Goal: Task Accomplishment & Management: Complete application form

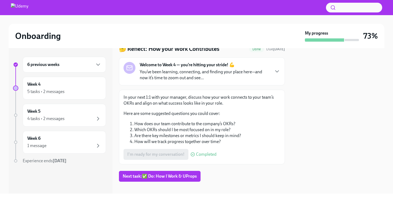
scroll to position [28, 0]
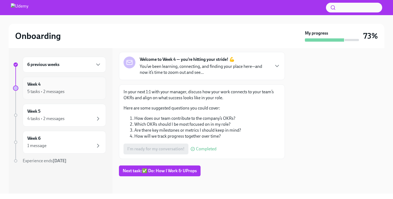
click at [51, 90] on div "5 tasks • 2 messages" at bounding box center [45, 92] width 37 height 6
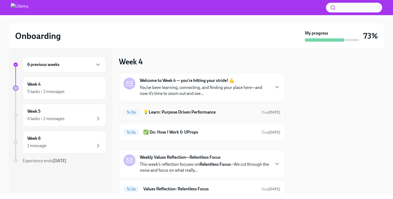
click at [225, 114] on h6 "💡Learn: Purpose Driven Performance" at bounding box center [200, 112] width 114 height 6
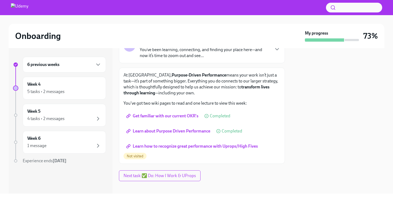
scroll to position [50, 0]
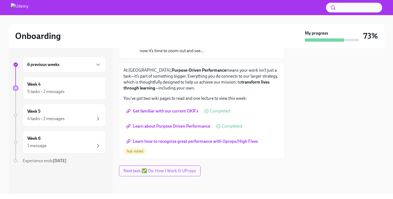
click at [206, 140] on span "Learn how to recognize great performance with Uprops/High Fives" at bounding box center [192, 141] width 131 height 5
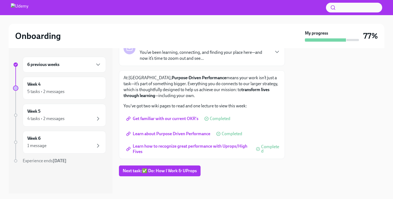
scroll to position [42, 0]
click at [169, 172] on span "Next task : ✅ Do: How I Work & UProps" at bounding box center [160, 170] width 74 height 5
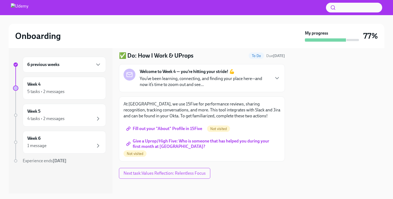
scroll to position [18, 0]
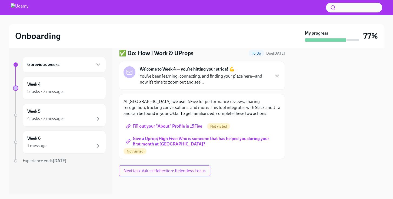
click at [152, 172] on span "Next task : Values Reflection: Relentless Focus" at bounding box center [165, 170] width 82 height 5
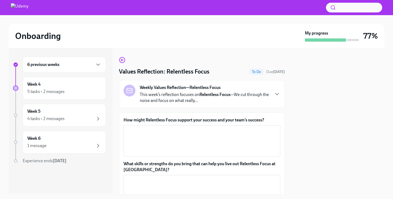
click at [266, 95] on div "Weekly Values Reflection—Relentless Focus This week’s reflection focuses on Rel…" at bounding box center [202, 94] width 157 height 19
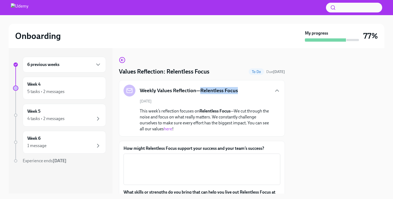
drag, startPoint x: 240, startPoint y: 91, endPoint x: 201, endPoint y: 91, distance: 38.7
click at [201, 91] on div "Weekly Values Reflection—Relentless Focus" at bounding box center [202, 91] width 157 height 12
copy h5 "Relentless Focus"
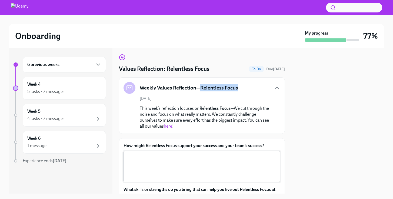
scroll to position [36, 0]
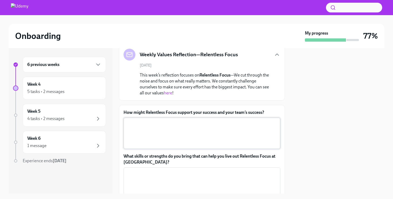
click at [242, 134] on textarea "How might Relentless Focus support your success and your team’s success?" at bounding box center [202, 133] width 150 height 26
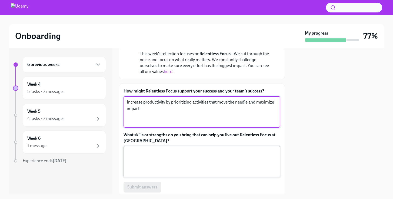
scroll to position [77, 0]
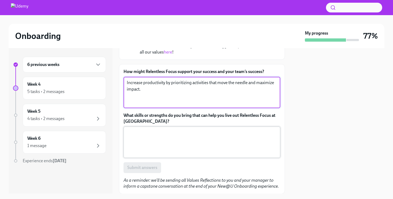
type textarea "Increase productivity by prioritizing activities that move the needle and maxim…"
click at [181, 141] on textarea "What skills or strengths do you bring that can help you live out Relentless Foc…" at bounding box center [202, 142] width 150 height 26
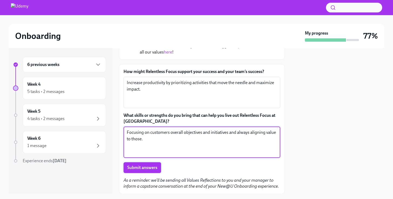
type textarea "Focusing on customers overall objectives and initiatives and always aligning va…"
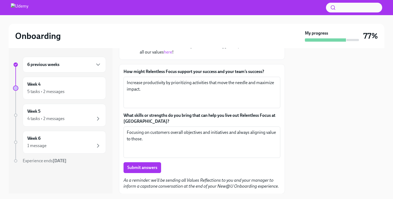
click at [153, 172] on button "Submit answers" at bounding box center [143, 167] width 38 height 11
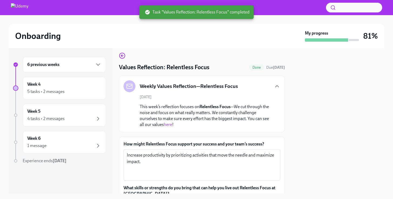
scroll to position [4, 0]
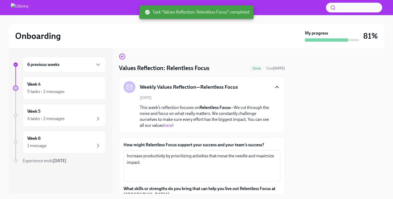
click at [276, 87] on icon "button" at bounding box center [277, 87] width 3 height 2
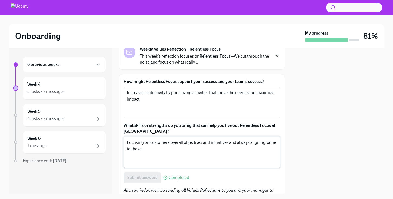
scroll to position [72, 0]
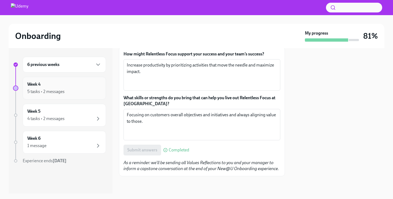
click at [59, 88] on div "Week 4 5 tasks • 2 messages" at bounding box center [64, 88] width 74 height 14
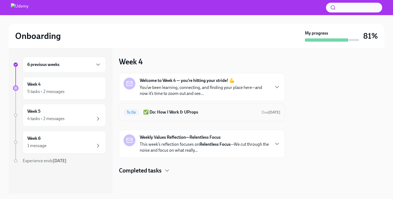
click at [212, 112] on h6 "✅ Do: How I Work & UProps" at bounding box center [200, 112] width 114 height 6
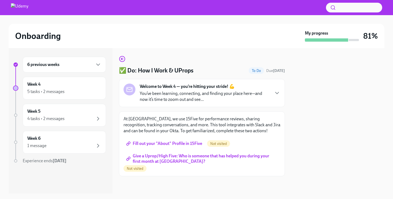
scroll to position [1, 0]
click at [172, 145] on span "Fill out your "About" Profile in 15Five" at bounding box center [164, 143] width 75 height 5
click at [155, 158] on span "Give a Uprop/High Five: Who is someone that has helped you during your first mo…" at bounding box center [201, 158] width 149 height 5
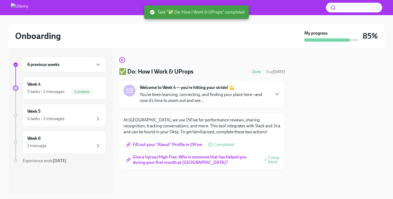
scroll to position [0, 0]
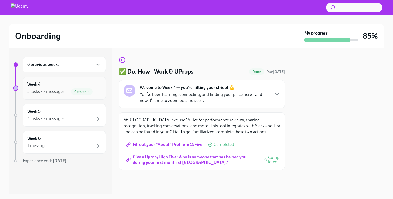
click at [65, 83] on div "Week 4 5 tasks • 2 messages Complete" at bounding box center [64, 88] width 74 height 14
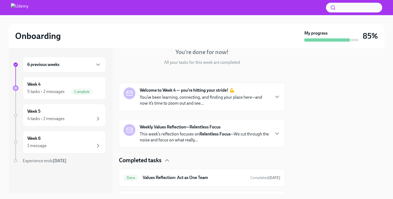
scroll to position [55, 0]
